Goal: Navigation & Orientation: Find specific page/section

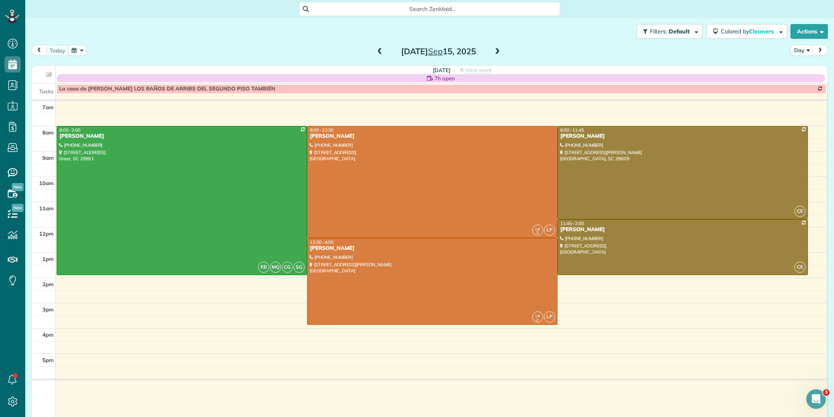
scroll to position [4, 4]
click at [154, 55] on div "today Day Monday Sep 15, 2025" at bounding box center [429, 52] width 796 height 15
click at [493, 46] on span at bounding box center [497, 52] width 9 height 12
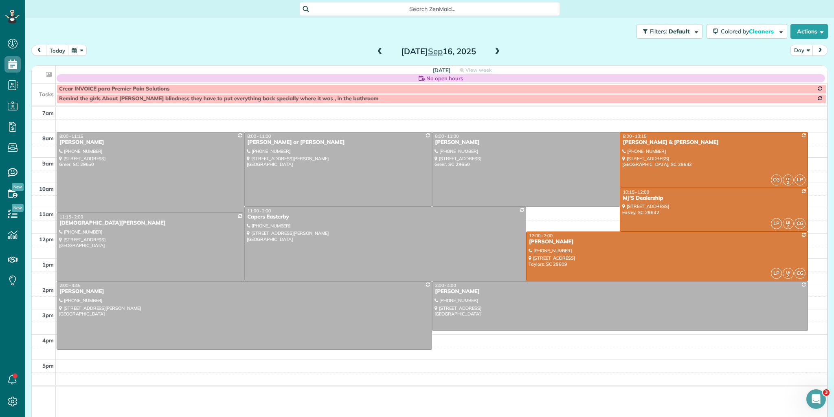
click at [194, 37] on div "Filters: Default Colored by Cleaners Color by Cleaner Color by Team Color by St…" at bounding box center [429, 31] width 809 height 27
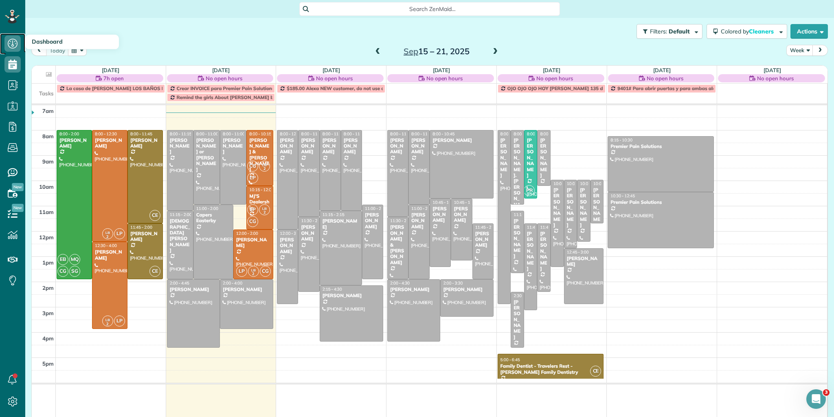
click at [18, 44] on icon at bounding box center [12, 43] width 16 height 16
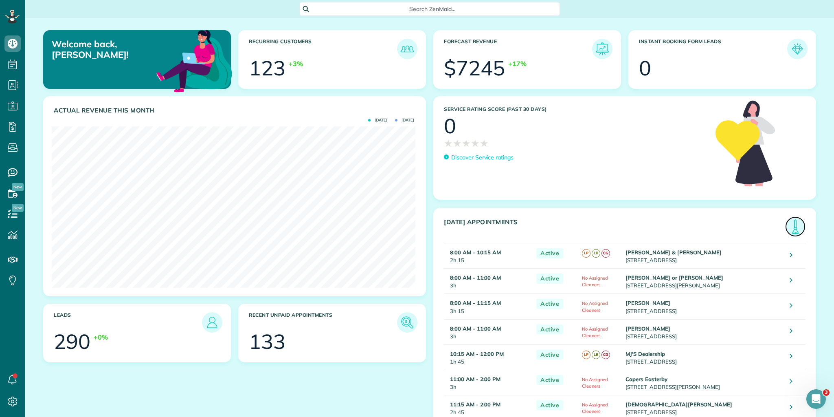
click at [794, 226] on img at bounding box center [795, 226] width 19 height 19
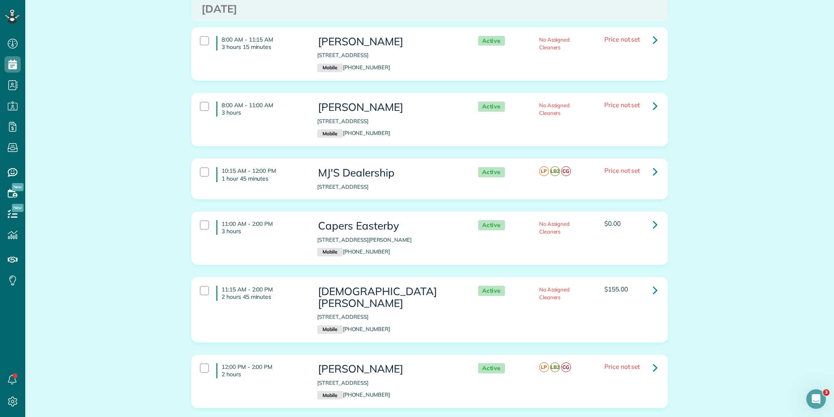
scroll to position [388, 0]
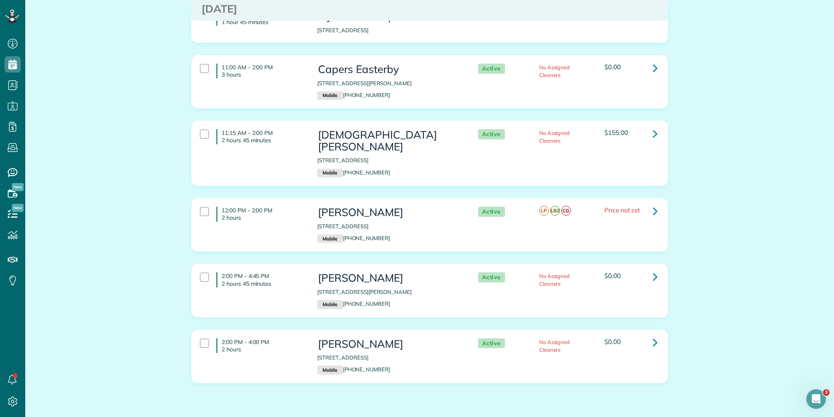
drag, startPoint x: 219, startPoint y: 101, endPoint x: 681, endPoint y: 366, distance: 533.0
click at [707, 416] on html "Dashboard Scheduling Calendar View List View Dispatch View - Weekly scheduling …" at bounding box center [417, 208] width 834 height 417
copy div "8:00 AM - 10:15 AM 2 hours 15 minutes Martin & Tammy Collinsworth 321 Crestgate…"
click at [89, 205] on div "Appointments the List View [2 min] Schedule Changes Actions Create Appointment …" at bounding box center [429, 36] width 809 height 814
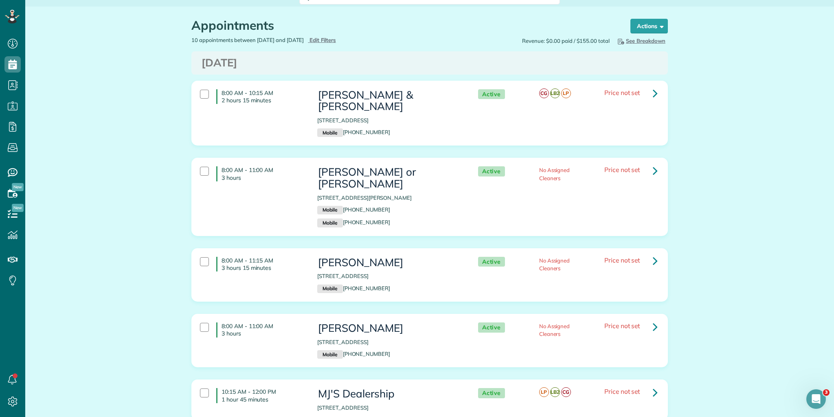
scroll to position [0, 0]
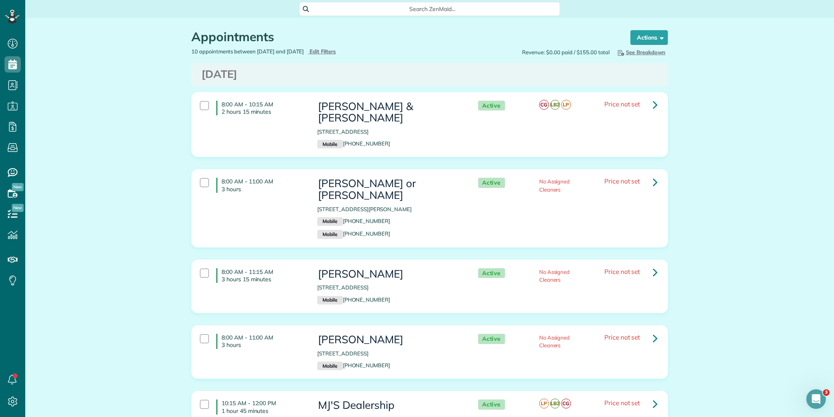
drag, startPoint x: 219, startPoint y: 103, endPoint x: 401, endPoint y: 134, distance: 183.7
click at [340, 132] on div "8:00 AM - 10:15 AM 2 hours 15 minutes Martin & Tammy Collinsworth 321 Crestgate…" at bounding box center [429, 125] width 470 height 56
drag, startPoint x: 587, startPoint y: 136, endPoint x: 648, endPoint y: 151, distance: 63.2
click at [648, 151] on div "8:00 AM - 10:15 AM 2 hours 15 minutes Martin & Tammy Collinsworth 321 Crestgate…" at bounding box center [429, 125] width 470 height 56
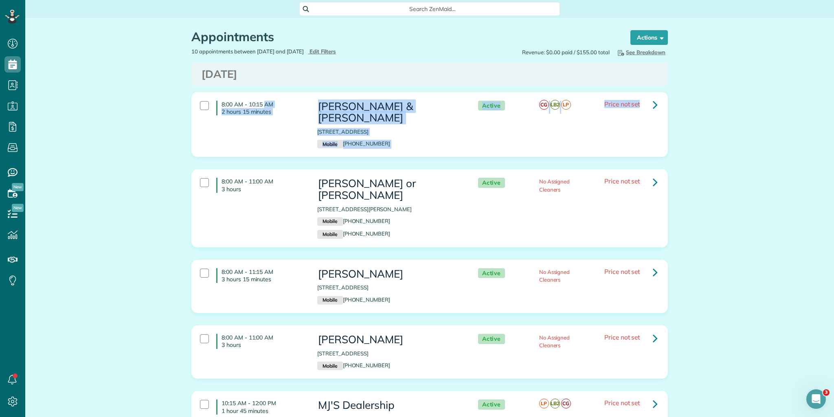
drag, startPoint x: 219, startPoint y: 103, endPoint x: 646, endPoint y: 142, distance: 428.9
click at [646, 142] on div "8:00 AM - 10:15 AM 2 hours 15 minutes Martin & Tammy Collinsworth 321 Crestgate…" at bounding box center [429, 125] width 470 height 56
copy div "8:00 AM - 10:15 AM 2 hours 15 minutes Martin & Tammy Collinsworth 321 Crestgate…"
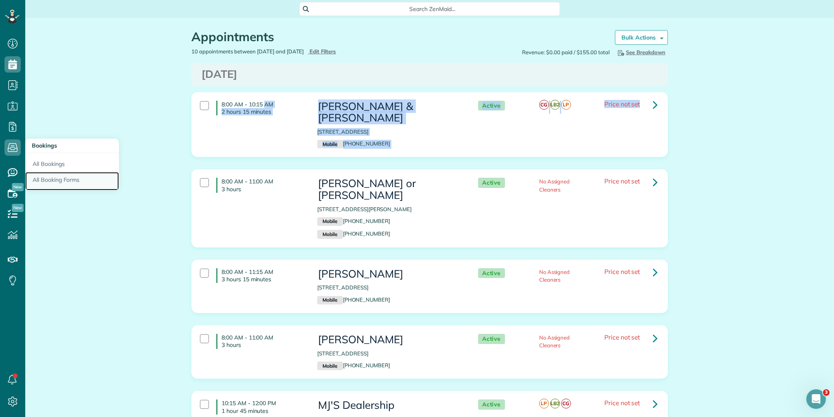
click at [105, 185] on link "All Booking Forms" at bounding box center [72, 181] width 94 height 19
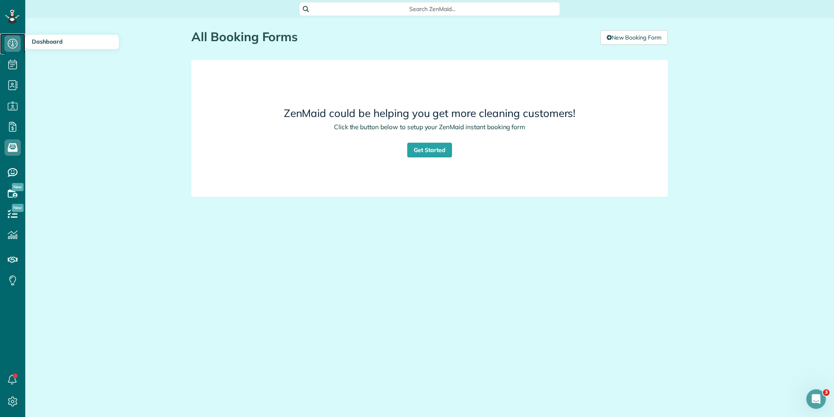
click at [11, 46] on icon at bounding box center [12, 43] width 16 height 16
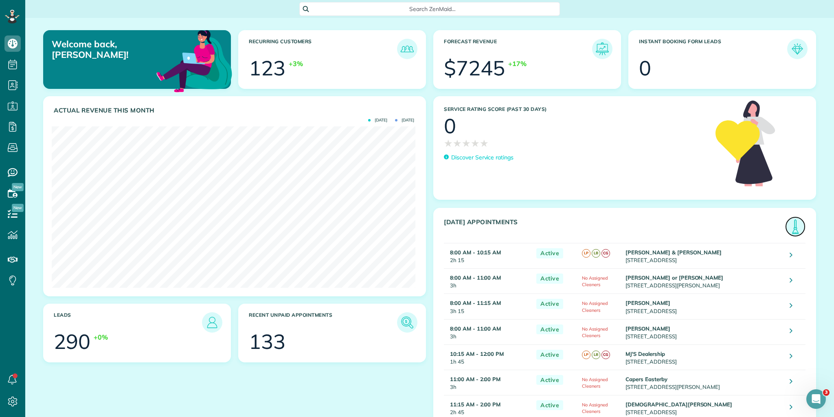
click at [791, 221] on img at bounding box center [795, 226] width 19 height 19
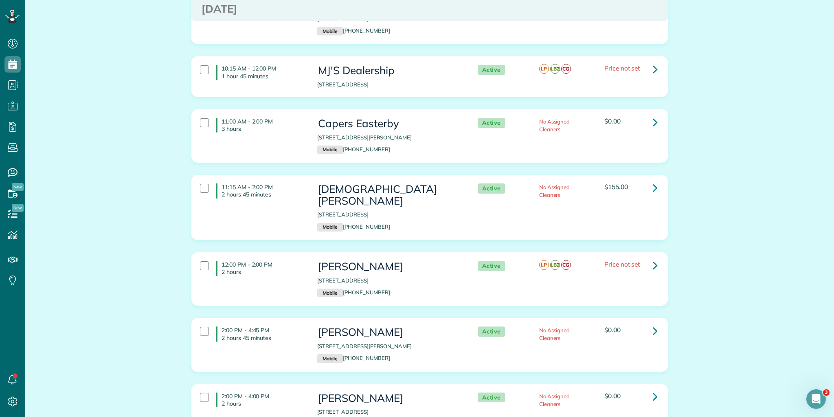
scroll to position [388, 0]
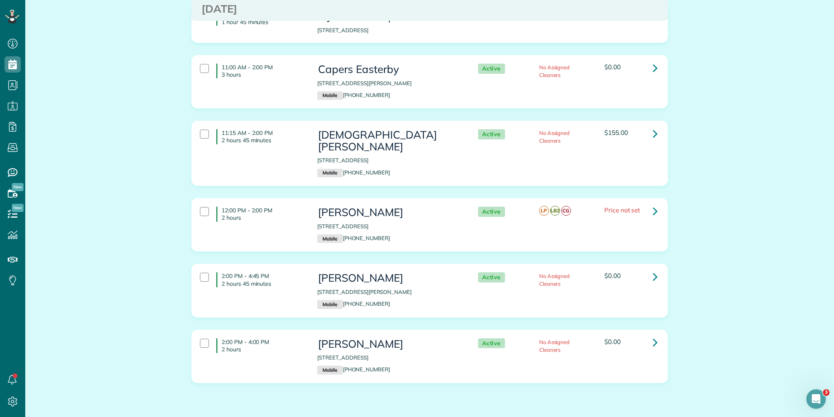
drag, startPoint x: 220, startPoint y: 179, endPoint x: 766, endPoint y: 393, distance: 586.0
click at [791, 415] on div "Appointments the List View [2 min] Schedule Changes Actions Create Appointment …" at bounding box center [429, 36] width 809 height 814
copy div "8:00 AM - 11:00 AM 3 hours Carley Dudley or Ms. Beecy 400 Randall Street Greenv…"
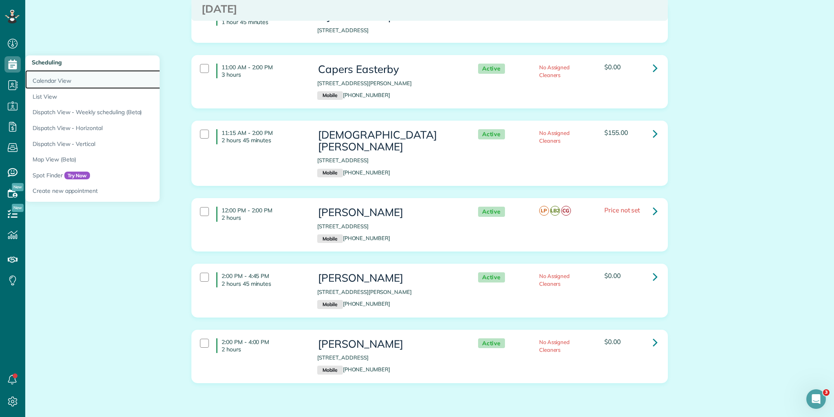
click at [52, 81] on link "Calendar View" at bounding box center [127, 79] width 204 height 19
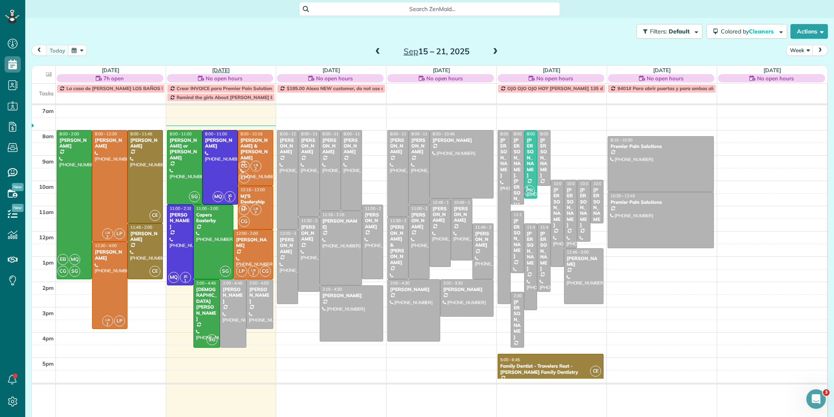
click at [222, 68] on link "[DATE]" at bounding box center [221, 70] width 18 height 7
click at [212, 70] on link "[DATE]" at bounding box center [221, 70] width 18 height 7
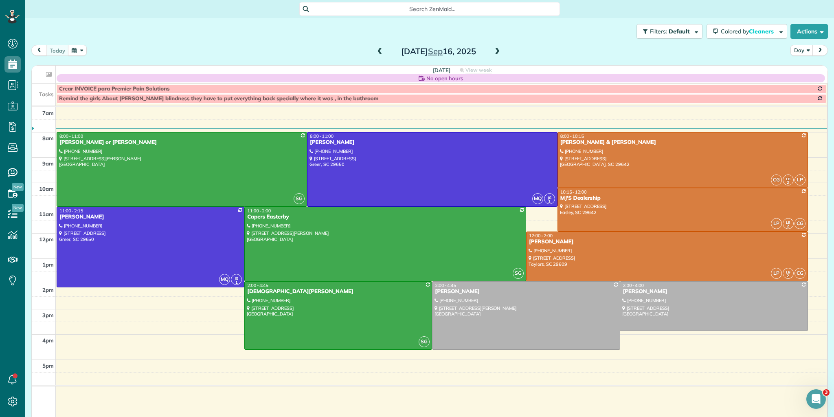
click at [145, 43] on div "Filters: Default Colored by Cleaners Color by Cleaner Color by Team Color by St…" at bounding box center [429, 31] width 809 height 27
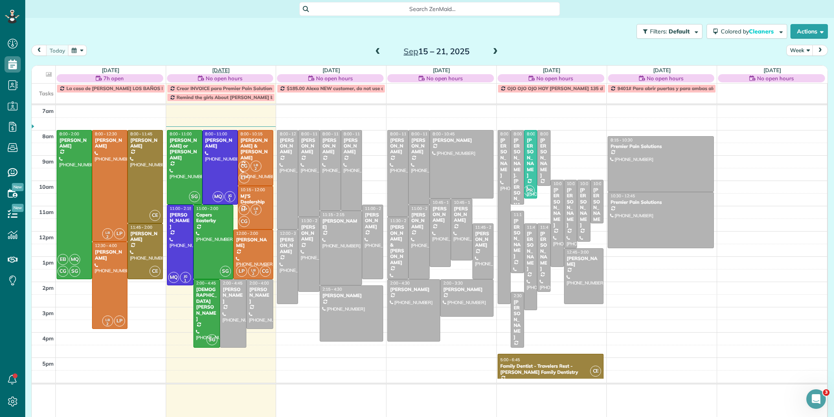
click at [220, 69] on link "[DATE]" at bounding box center [221, 70] width 18 height 7
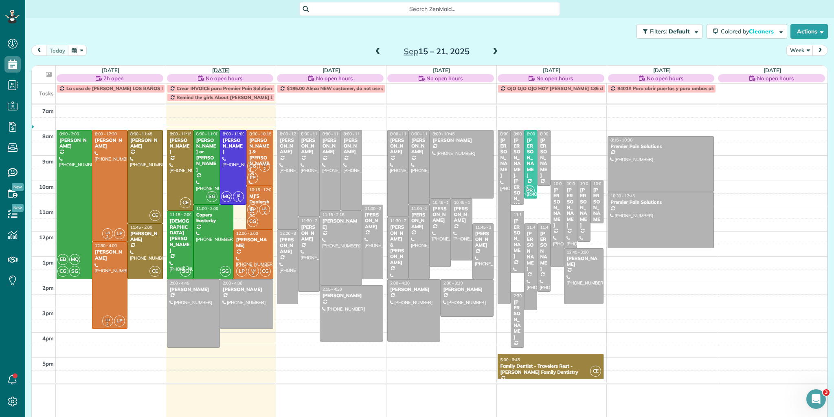
click at [216, 68] on link "[DATE]" at bounding box center [221, 70] width 18 height 7
click at [219, 68] on link "[DATE]" at bounding box center [221, 70] width 18 height 7
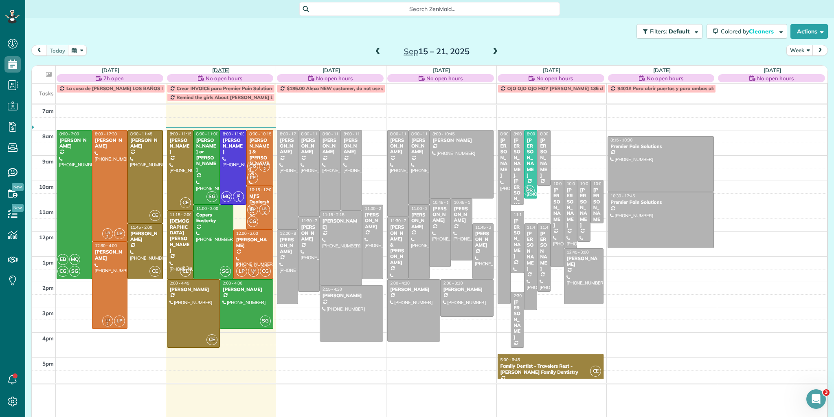
click at [222, 67] on link "[DATE]" at bounding box center [221, 70] width 18 height 7
